Goal: Transaction & Acquisition: Obtain resource

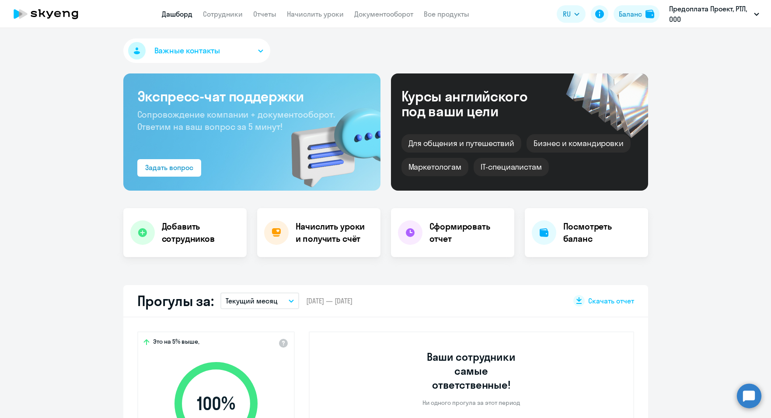
select select "30"
click at [687, 63] on li "РТЛ, РТЛ, ООО" at bounding box center [709, 63] width 109 height 22
select select "30"
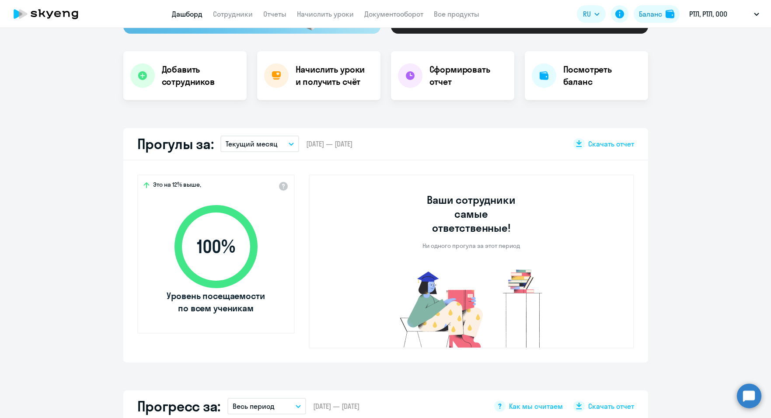
scroll to position [175, 0]
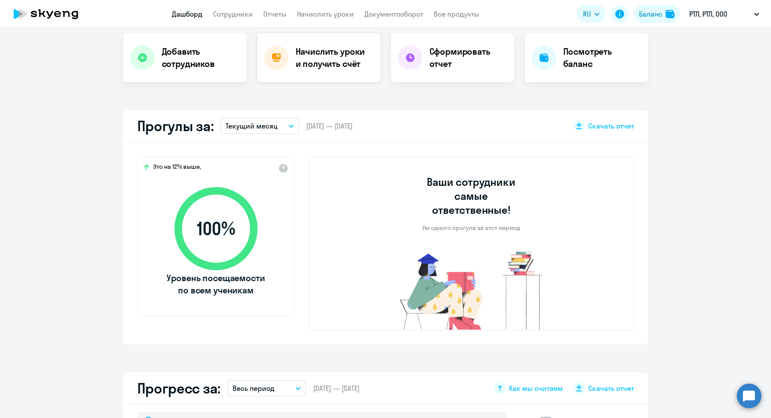
click at [324, 68] on h4 "Начислить уроки и получить счёт" at bounding box center [334, 58] width 76 height 25
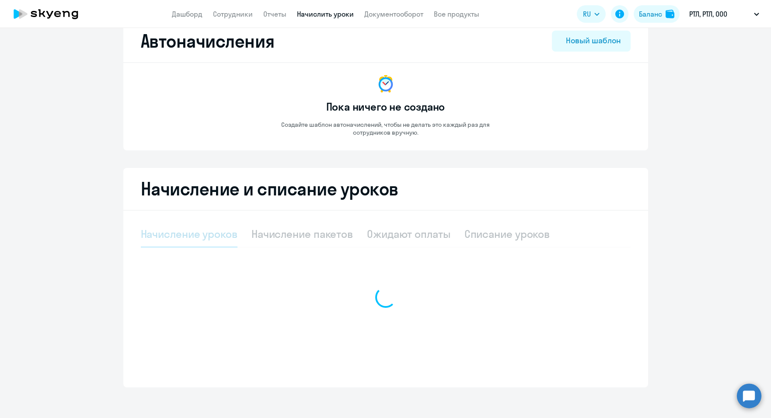
select select "10"
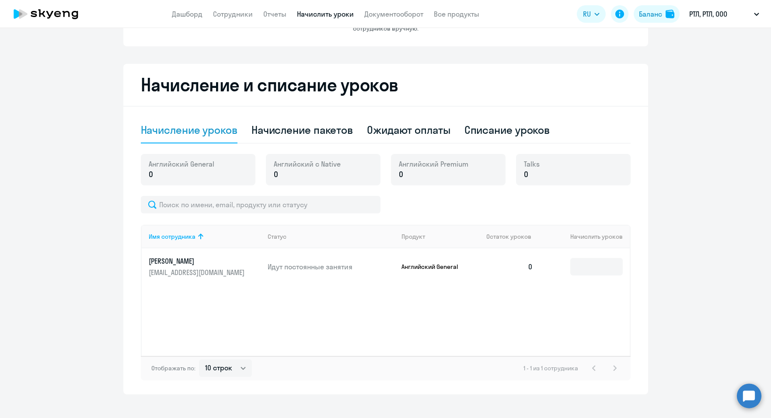
scroll to position [137, 0]
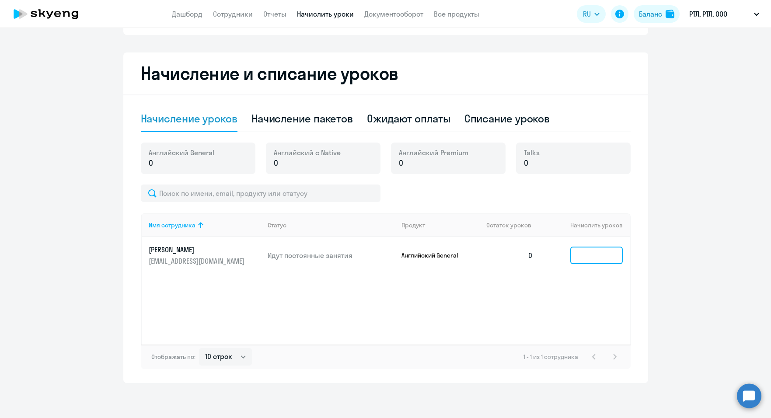
click at [587, 258] on input at bounding box center [597, 256] width 53 height 18
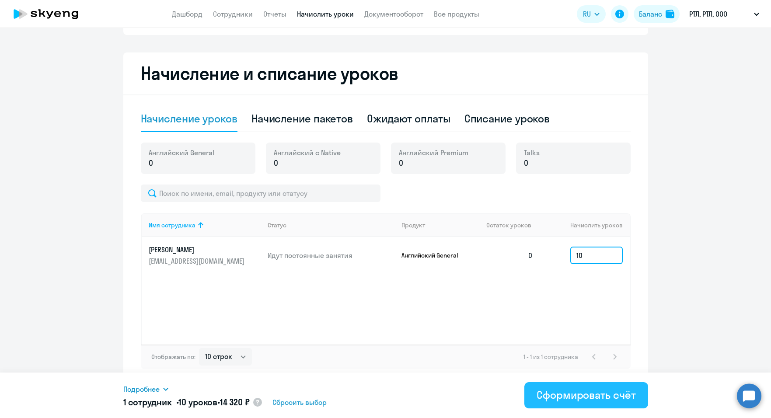
type input "10"
click at [610, 398] on div "Сформировать счёт" at bounding box center [586, 395] width 99 height 14
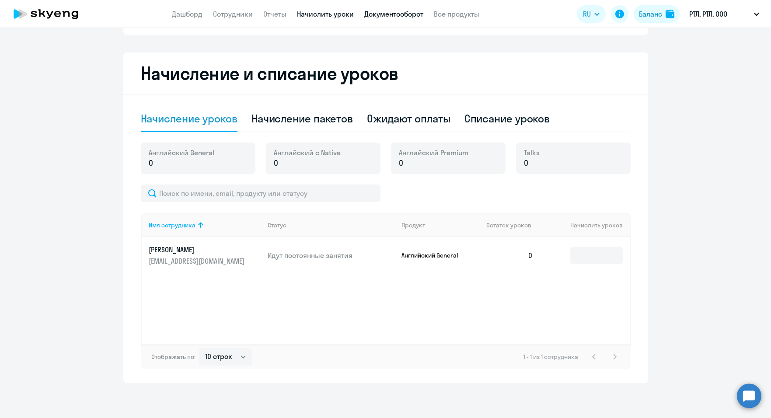
click at [416, 13] on link "Документооборот" at bounding box center [394, 14] width 59 height 9
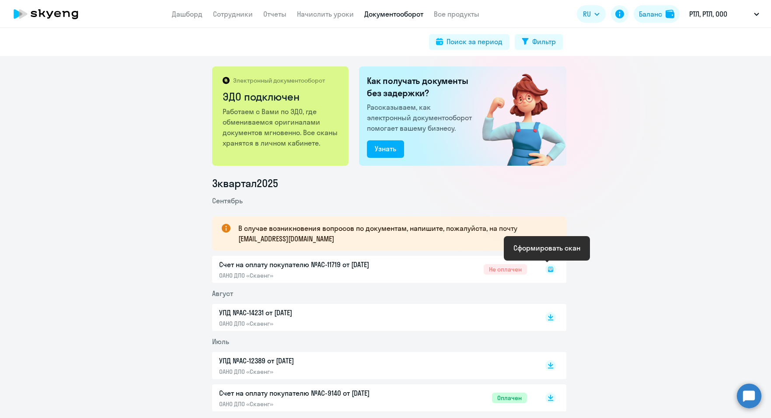
click at [549, 269] on icon at bounding box center [550, 269] width 3 height 0
click at [334, 267] on div "Счет на оплату покупателю №AC-11719 от [DATE] ОАНО ДПО «Скаенг» Не оплачен" at bounding box center [389, 269] width 354 height 27
click at [280, 266] on div "Счет на оплату покупателю №AC-11719 от [DATE] ОАНО ДПО «Скаенг» Не оплачен" at bounding box center [389, 269] width 354 height 27
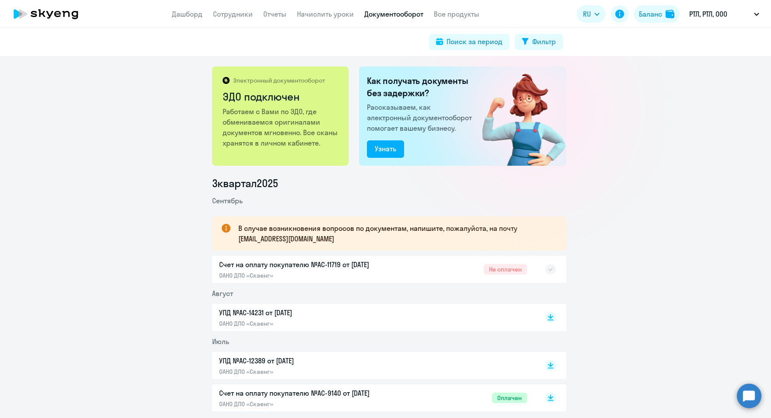
click at [221, 265] on div "Счет на оплату покупателю №AC-11719 от [DATE] ОАНО ДПО «Скаенг» Не оплачен" at bounding box center [389, 269] width 354 height 27
click at [307, 267] on div "Счет на оплату покупателю №AC-11719 от [DATE] ОАНО ДПО «Скаенг» Не оплачен" at bounding box center [389, 269] width 354 height 27
click at [256, 271] on div "Счет на оплату покупателю №AC-11719 от [DATE] ОАНО ДПО «Скаенг» Не оплачен" at bounding box center [389, 269] width 354 height 27
click at [547, 270] on rect at bounding box center [551, 269] width 11 height 11
click at [548, 269] on icon at bounding box center [550, 268] width 5 height 4
